Goal: Transaction & Acquisition: Subscribe to service/newsletter

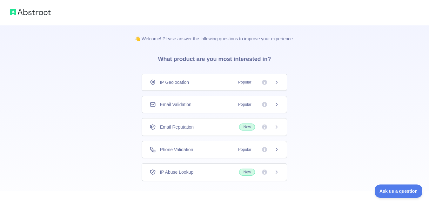
click at [277, 106] on icon at bounding box center [276, 104] width 5 height 5
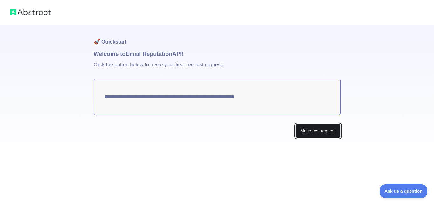
click at [317, 134] on button "Make test request" at bounding box center [318, 131] width 45 height 14
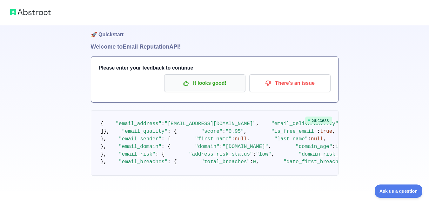
scroll to position [32, 0]
click at [208, 78] on p "It looks good!" at bounding box center [205, 83] width 72 height 11
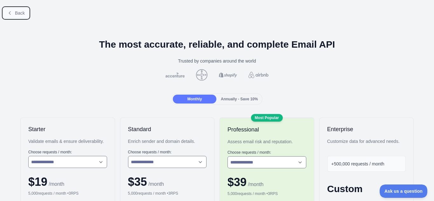
click at [21, 14] on span "Back" at bounding box center [20, 12] width 10 height 5
